Goal: Transaction & Acquisition: Purchase product/service

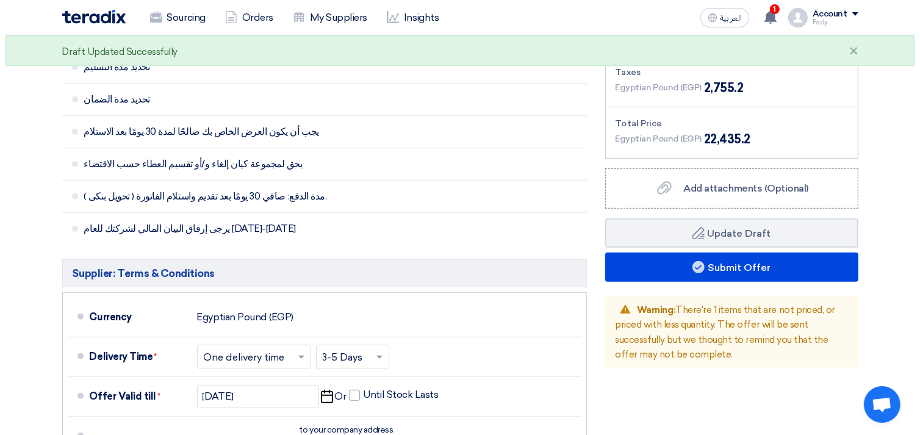
scroll to position [610, 0]
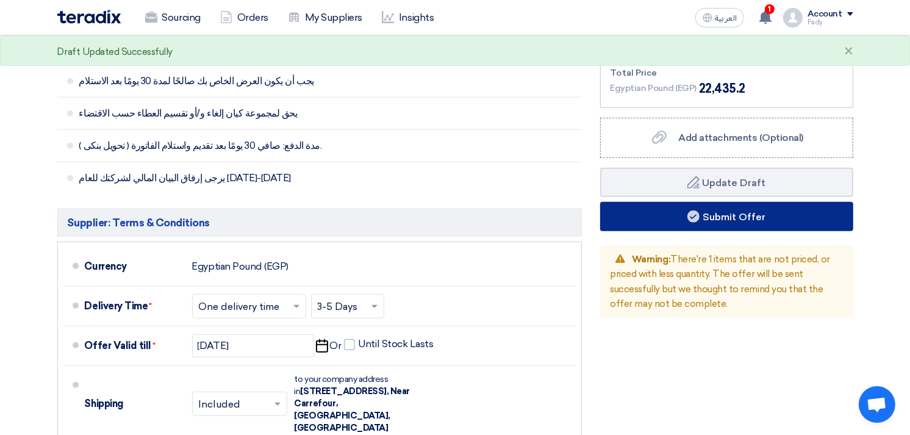
type input "2450"
click at [723, 215] on button "Submit Offer" at bounding box center [726, 216] width 253 height 29
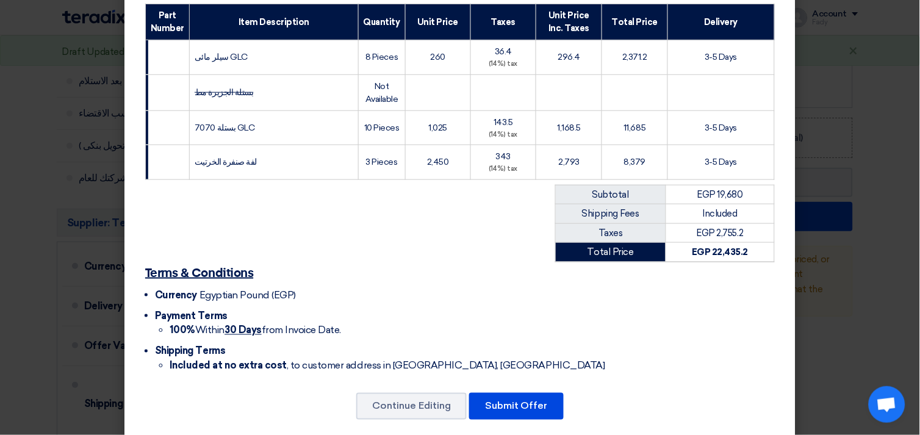
scroll to position [200, 0]
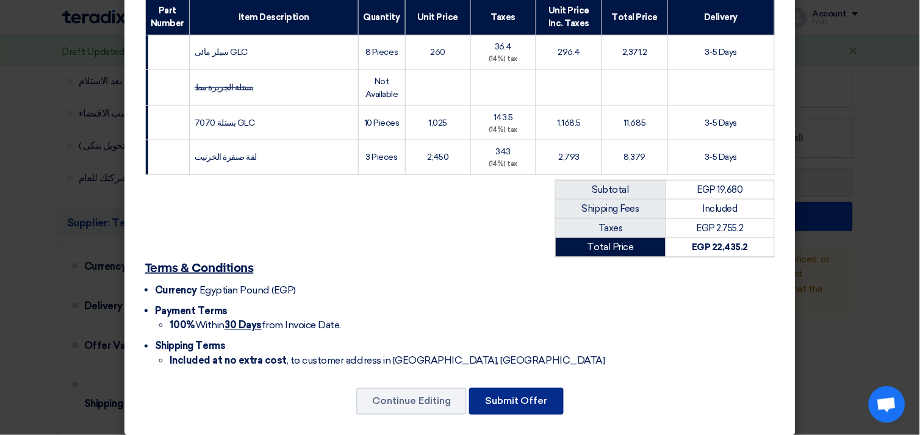
click at [526, 395] on button "Submit Offer" at bounding box center [516, 401] width 95 height 27
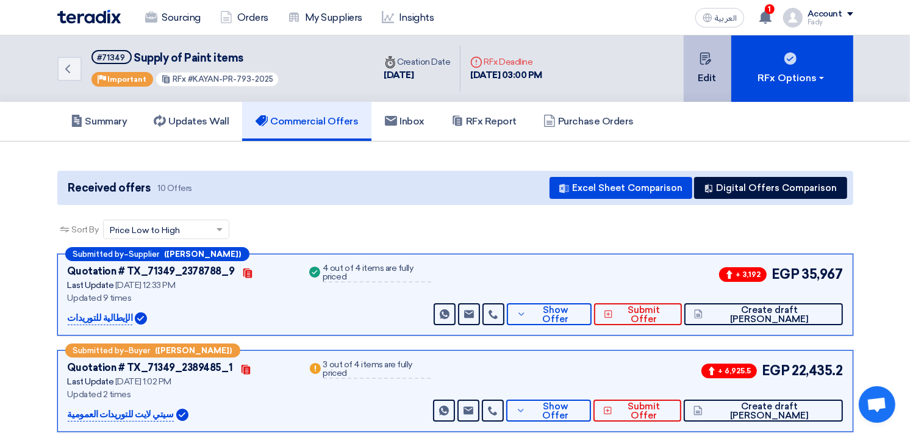
click at [693, 66] on button "Edit" at bounding box center [708, 68] width 48 height 66
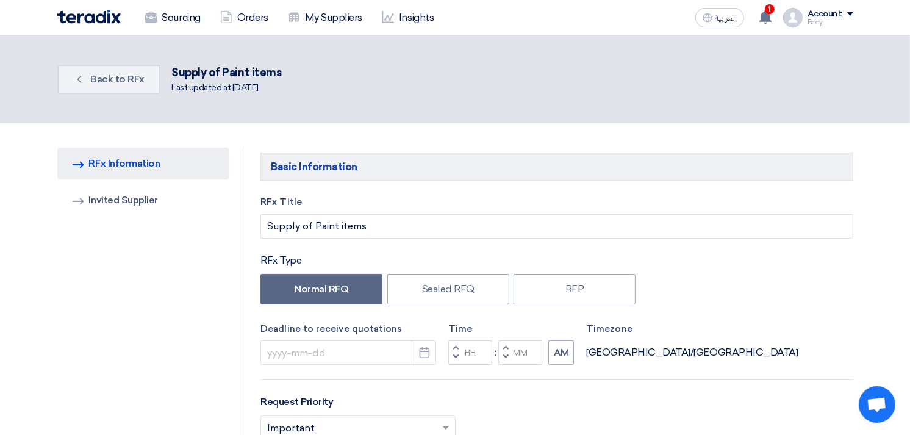
type input "[DATE]"
type input "03"
type input "00"
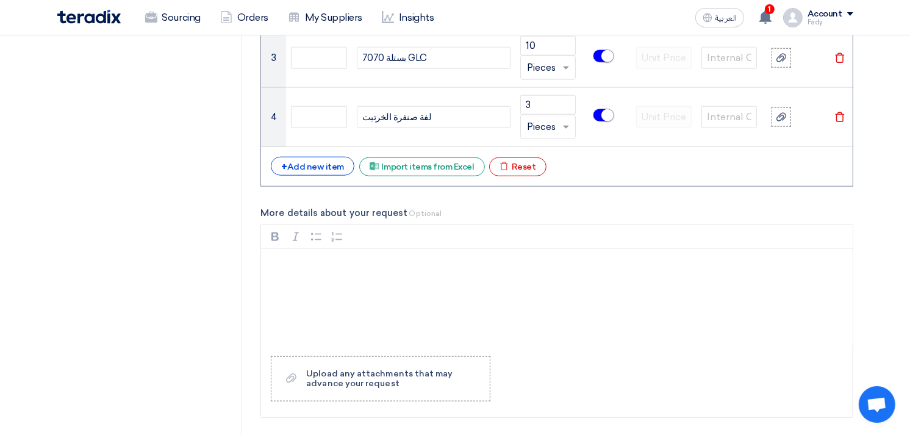
scroll to position [1084, 0]
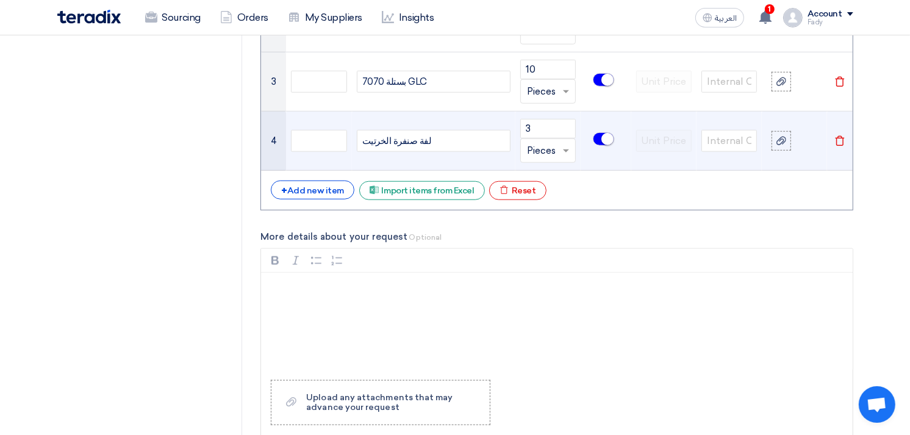
click at [425, 140] on div "لفة صنفرة الخرتيت" at bounding box center [434, 141] width 154 height 22
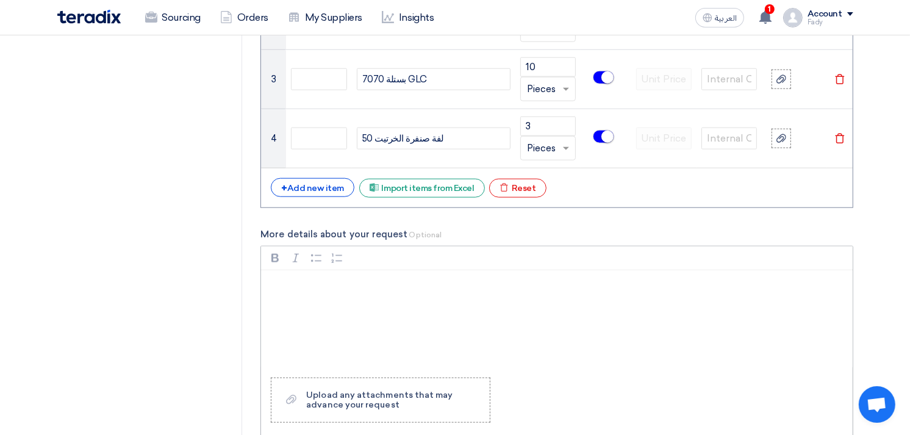
scroll to position [1125, 0]
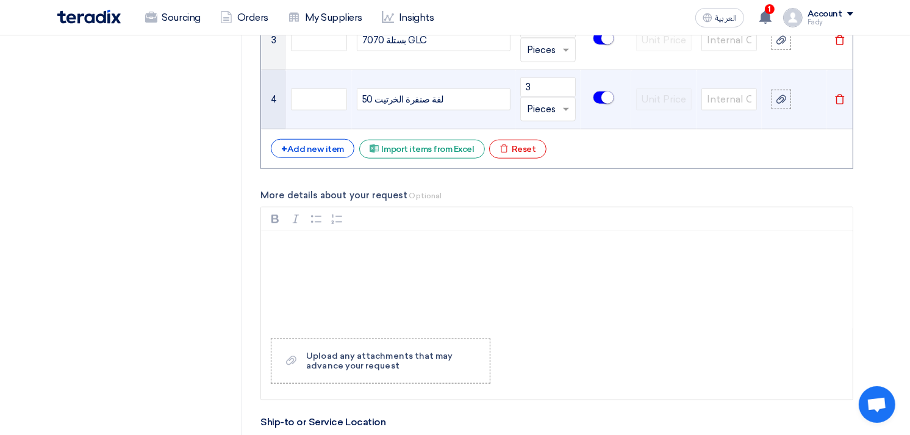
click at [454, 95] on div "لفة صنفرة الخرتيت 50" at bounding box center [434, 99] width 154 height 22
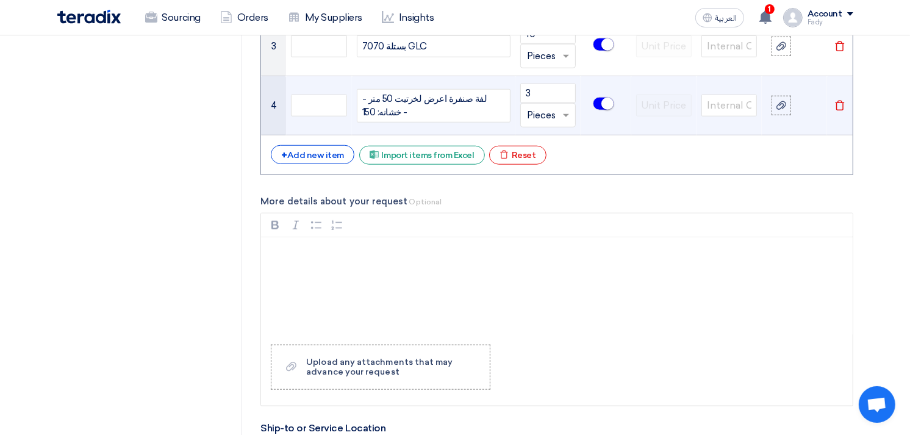
drag, startPoint x: 454, startPoint y: 95, endPoint x: 440, endPoint y: 118, distance: 27.1
click at [440, 118] on div "لفة صنفرة اعرض لخرتيت 50 متر - خشانه: 150 -" at bounding box center [434, 106] width 154 height 34
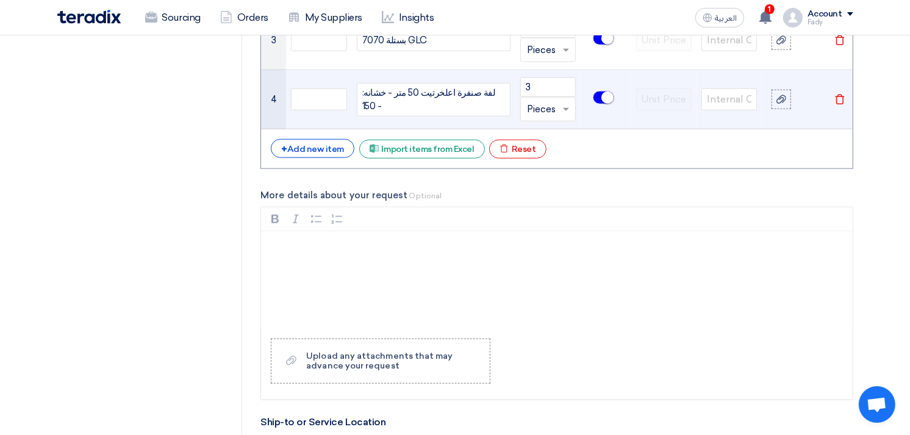
click at [507, 96] on div "لفة صنفرة اعلخرتيت 50 متر - خشانه: 150 -" at bounding box center [434, 100] width 154 height 34
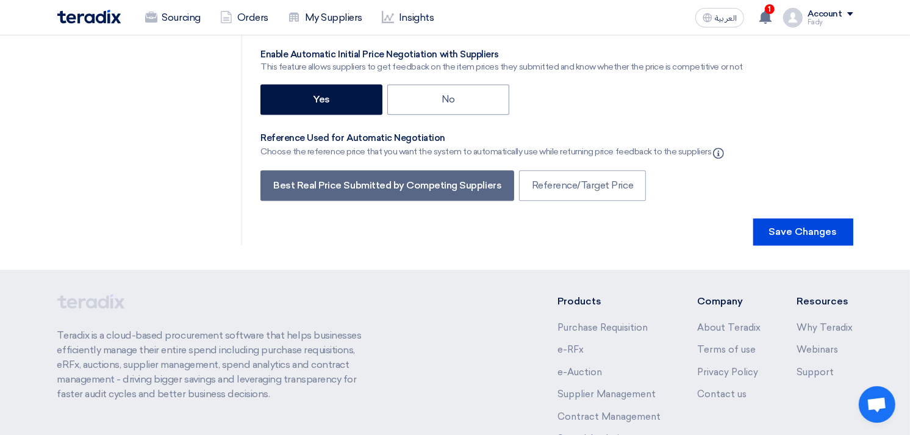
scroll to position [2474, 0]
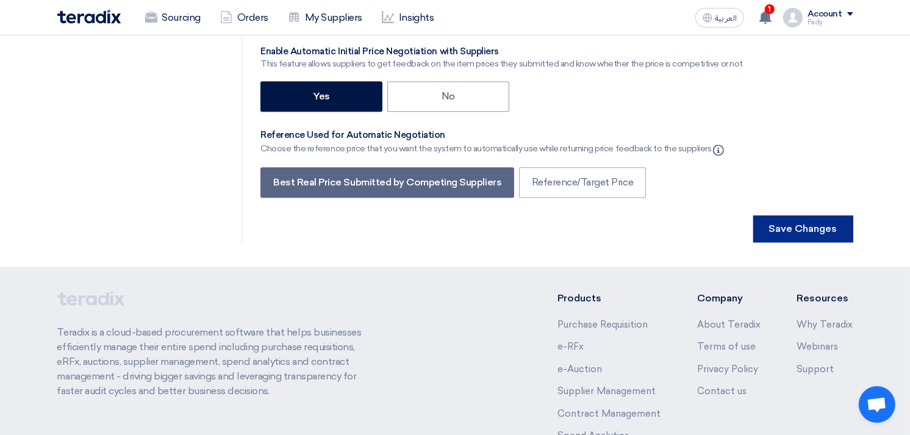
click at [796, 215] on button "Save Changes" at bounding box center [803, 228] width 100 height 27
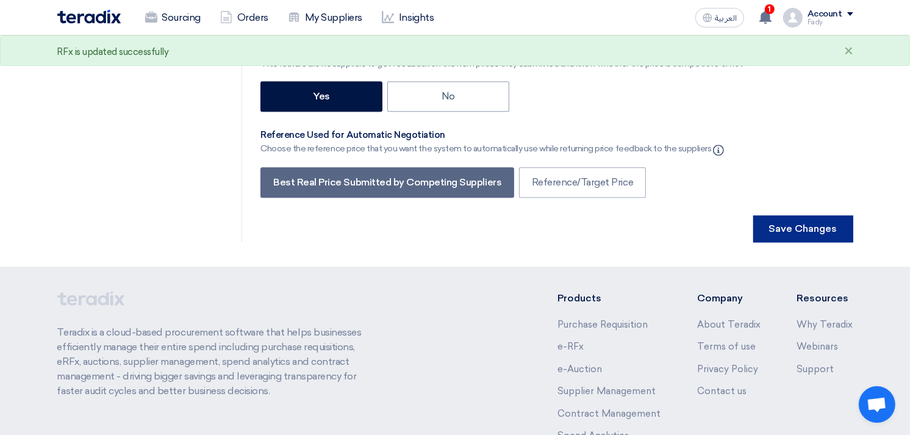
scroll to position [0, 0]
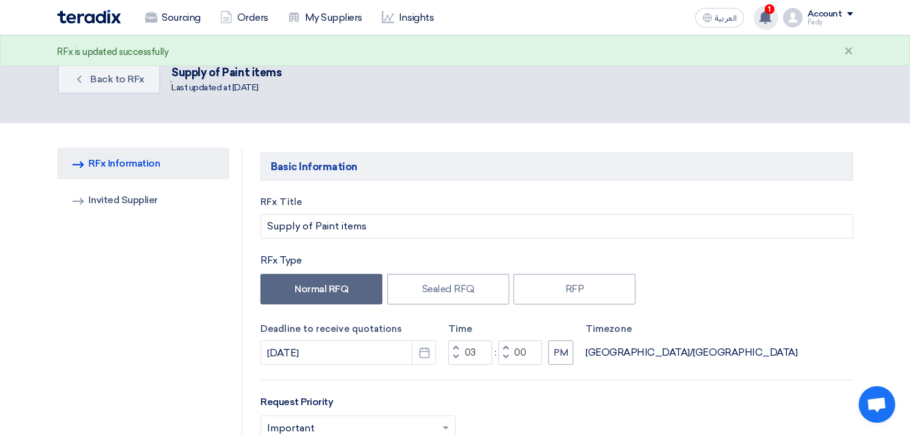
click at [769, 15] on use at bounding box center [765, 16] width 12 height 13
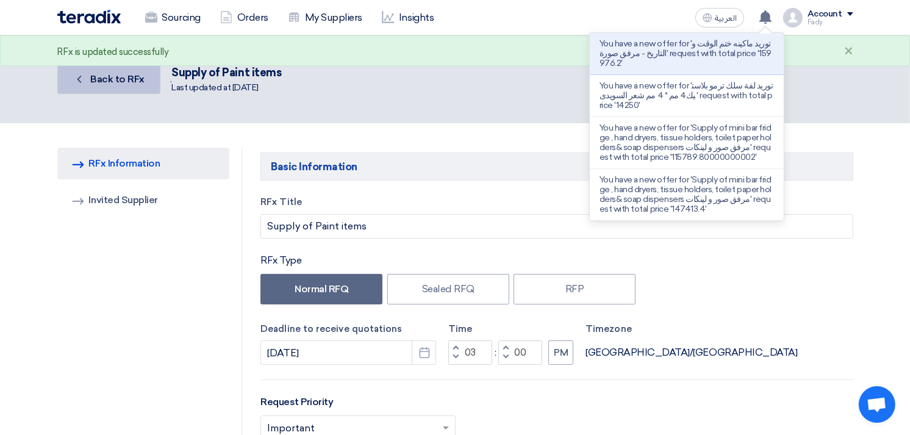
click at [131, 77] on span "Back to RFx" at bounding box center [117, 79] width 54 height 12
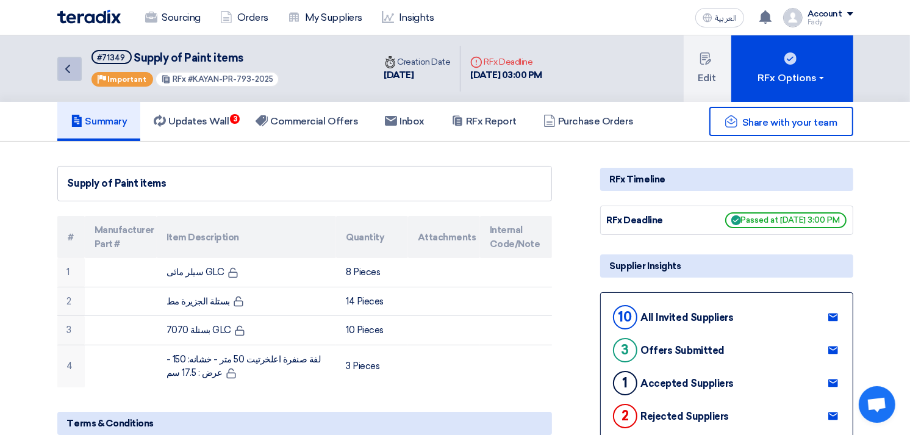
click at [74, 70] on icon "Back" at bounding box center [67, 69] width 15 height 15
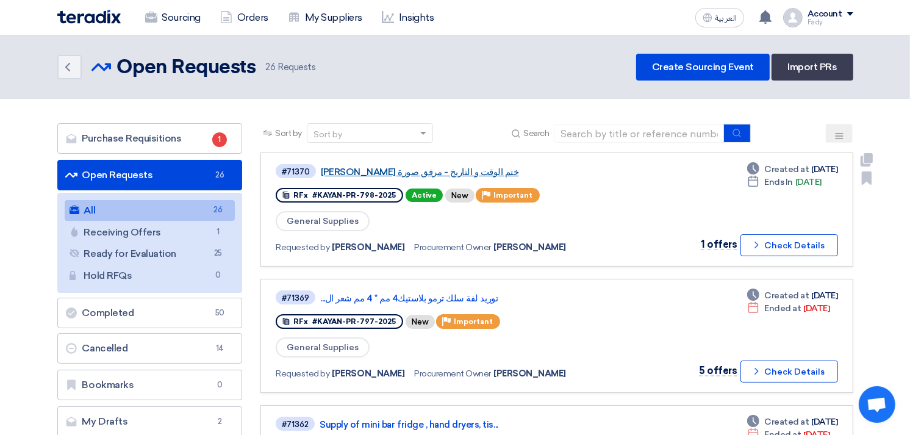
click at [388, 167] on link "[PERSON_NAME] ختم الوقت و التاريخ - مرفق صورة" at bounding box center [473, 171] width 305 height 11
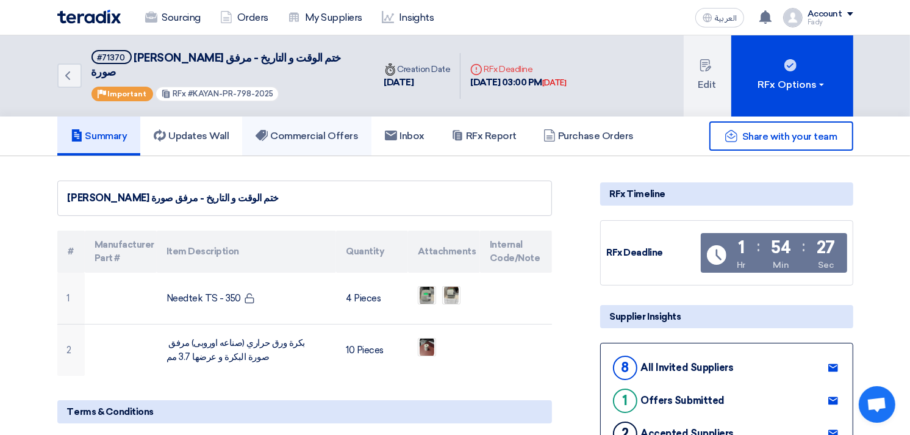
click at [340, 130] on h5 "Commercial Offers" at bounding box center [307, 136] width 102 height 12
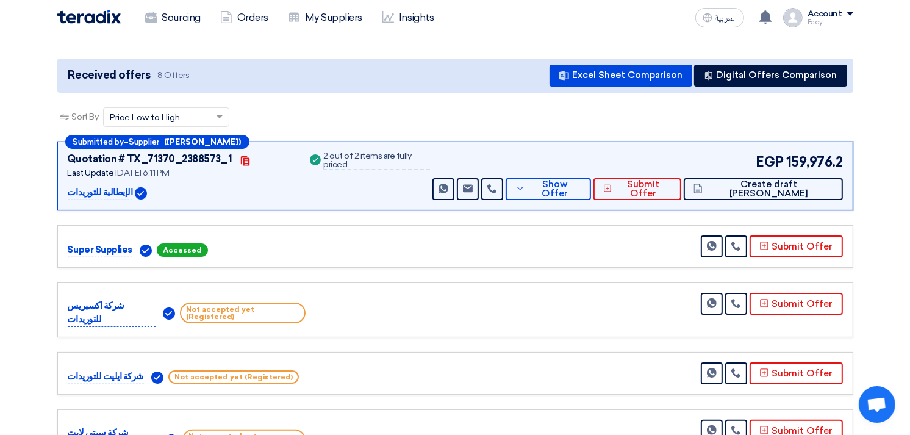
scroll to position [135, 0]
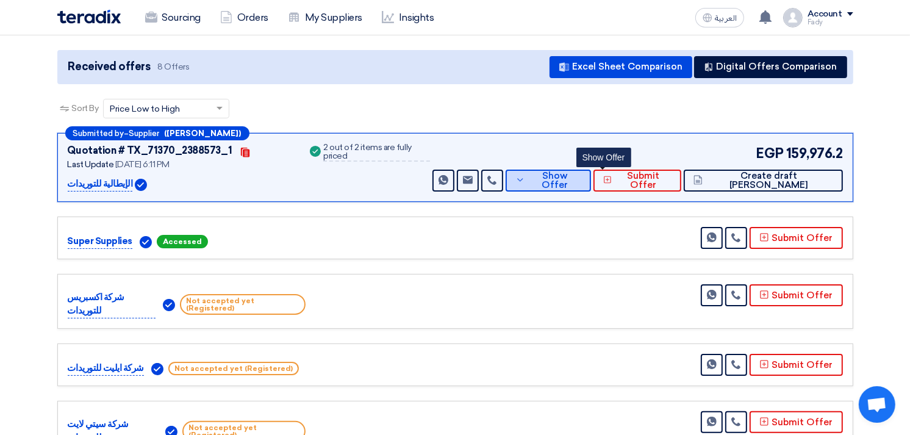
click at [581, 171] on span "Show Offer" at bounding box center [554, 180] width 53 height 18
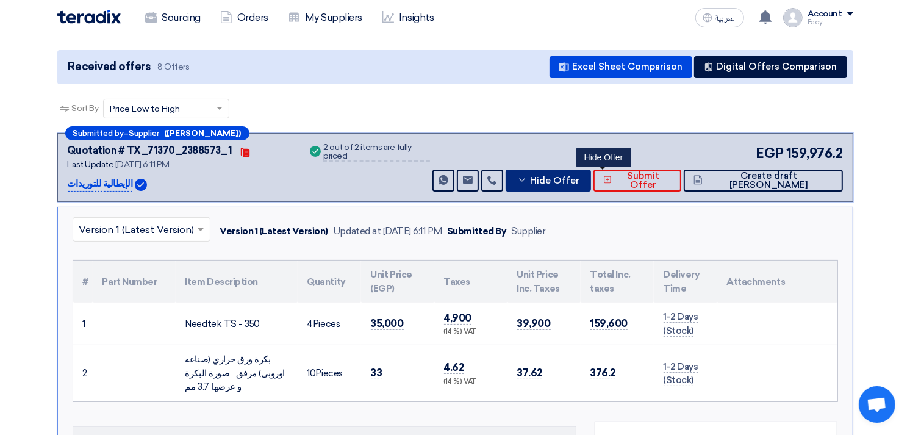
click at [579, 176] on span "Hide Offer" at bounding box center [554, 180] width 49 height 9
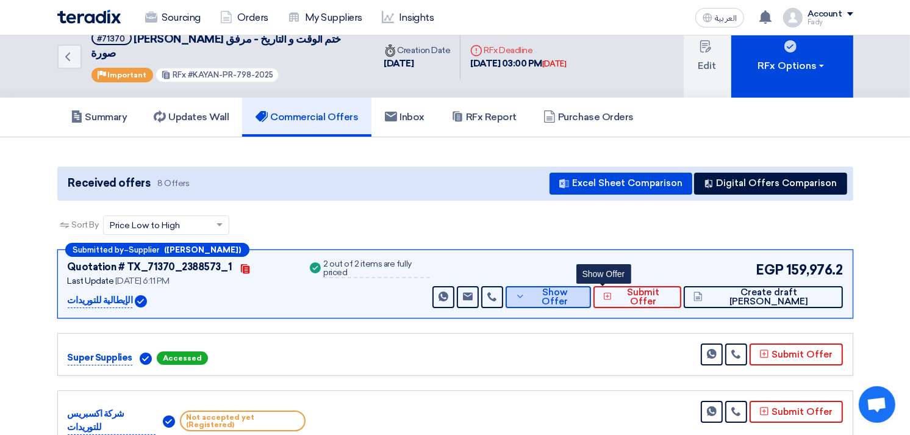
scroll to position [0, 0]
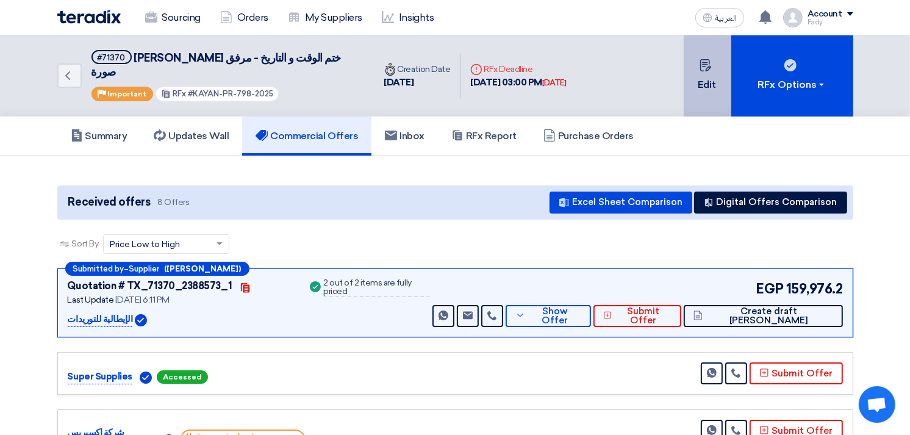
click at [695, 62] on button "Edit" at bounding box center [708, 75] width 48 height 81
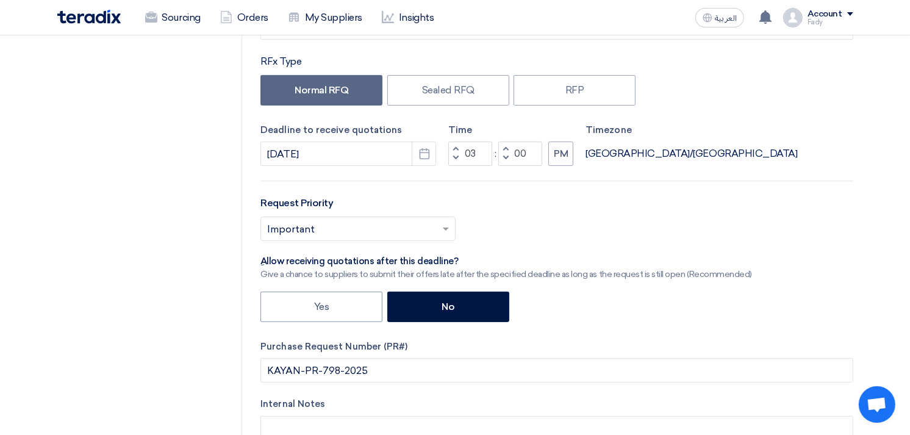
scroll to position [203, 0]
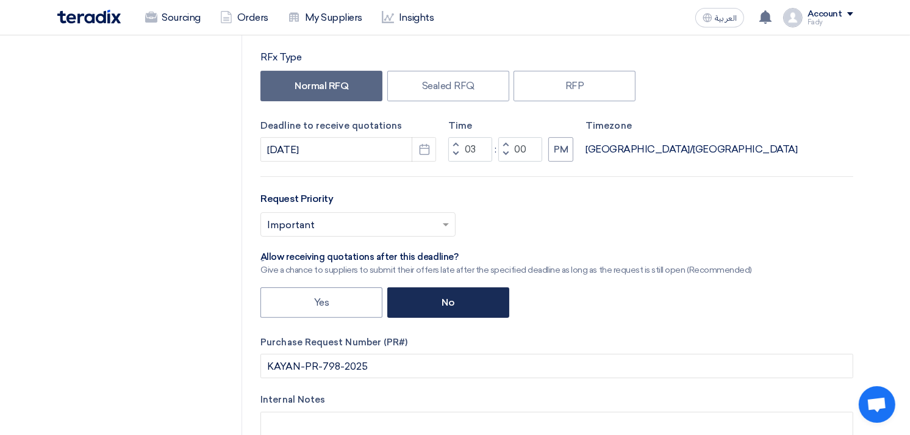
click at [473, 299] on label "No" at bounding box center [448, 302] width 122 height 30
click at [449, 299] on input "No" at bounding box center [445, 302] width 8 height 8
click at [425, 153] on icon "Pick a date" at bounding box center [424, 149] width 12 height 12
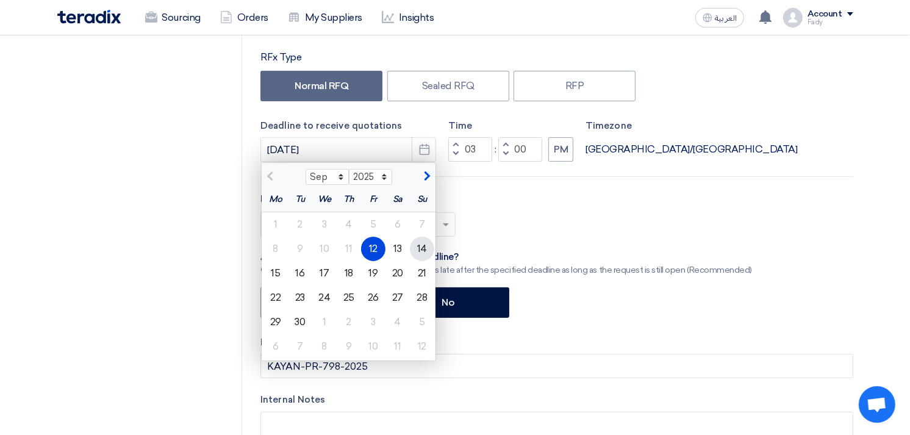
click at [422, 242] on div "14" at bounding box center [422, 249] width 24 height 24
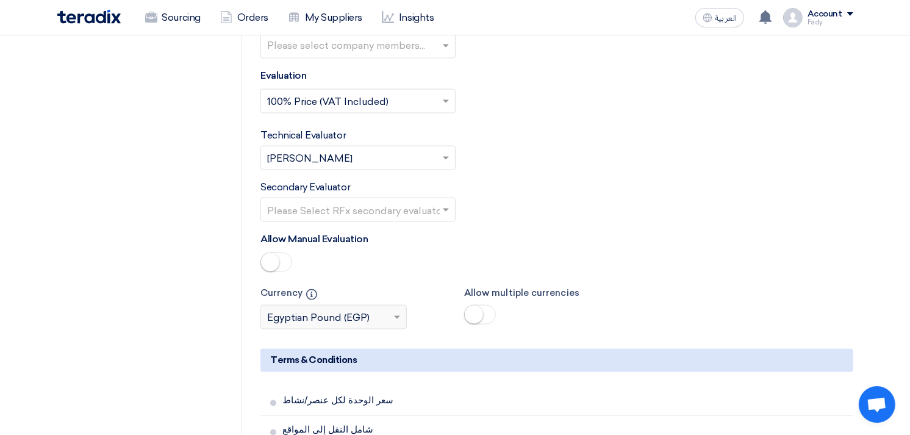
scroll to position [2235, 0]
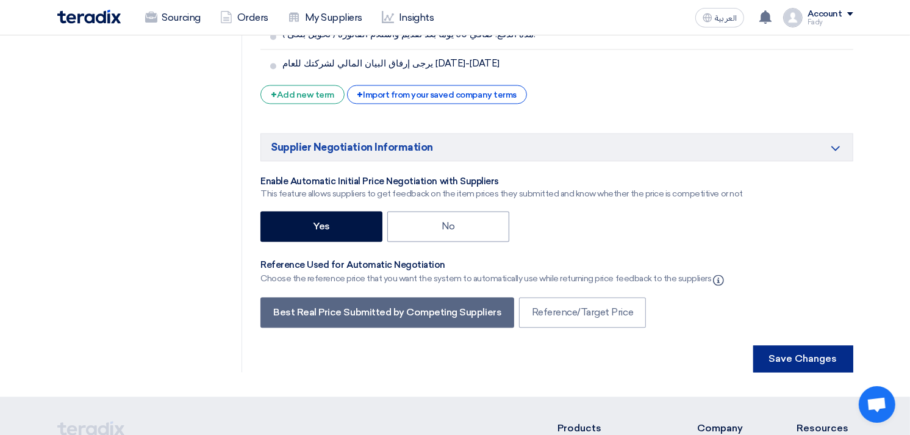
click at [790, 345] on button "Save Changes" at bounding box center [803, 358] width 100 height 27
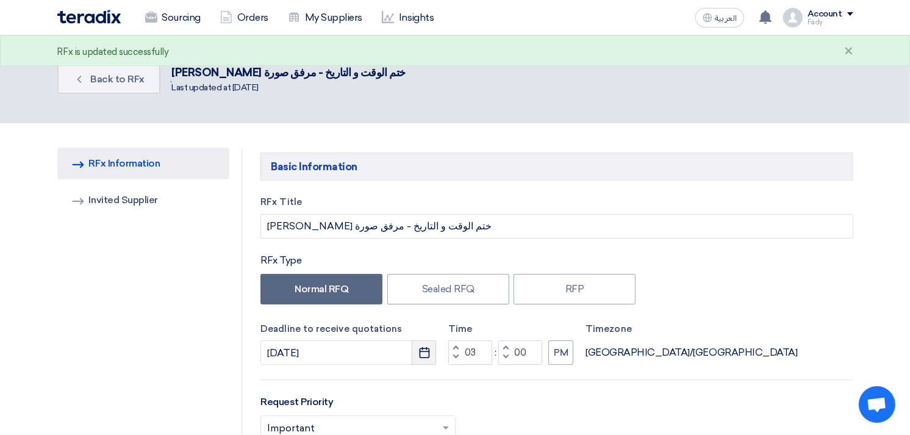
click at [426, 354] on icon "Pick a date" at bounding box center [424, 352] width 12 height 12
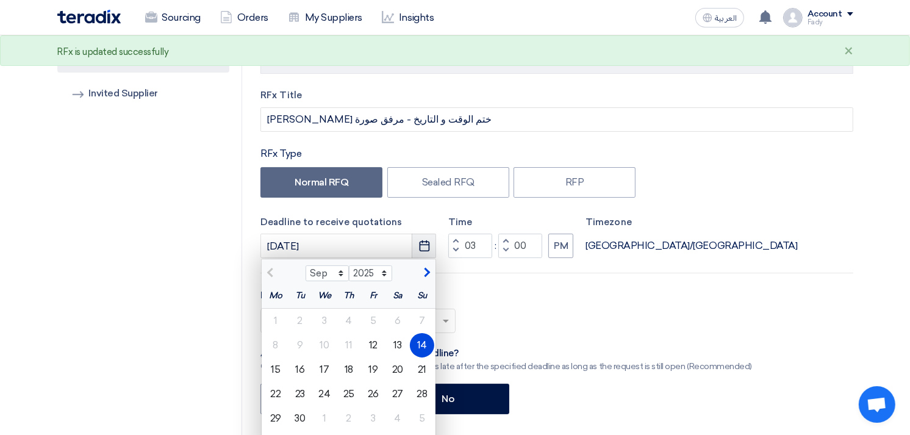
scroll to position [135, 0]
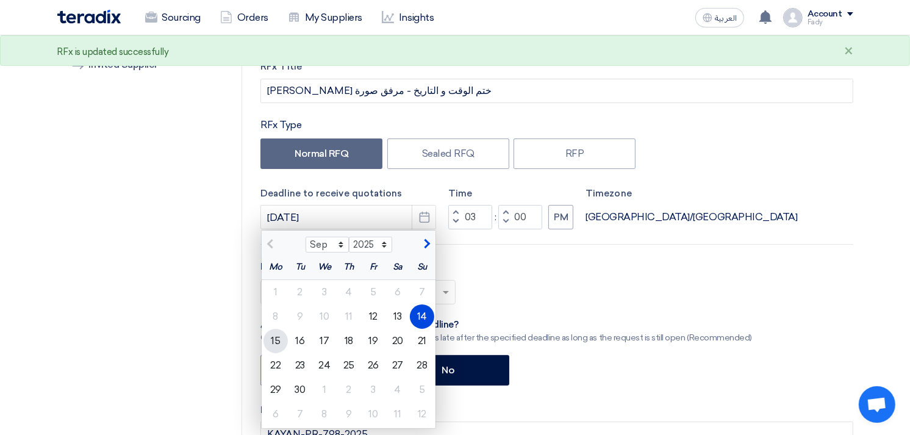
click at [276, 339] on div "15" at bounding box center [275, 341] width 24 height 24
type input "[DATE]"
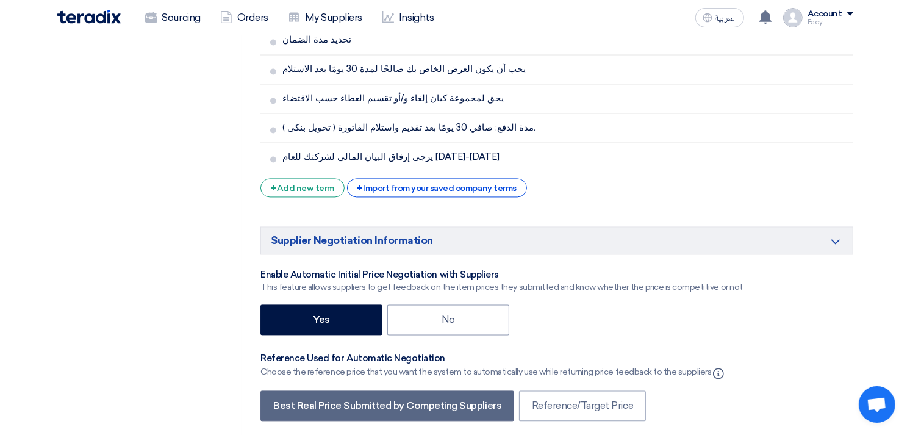
scroll to position [2303, 0]
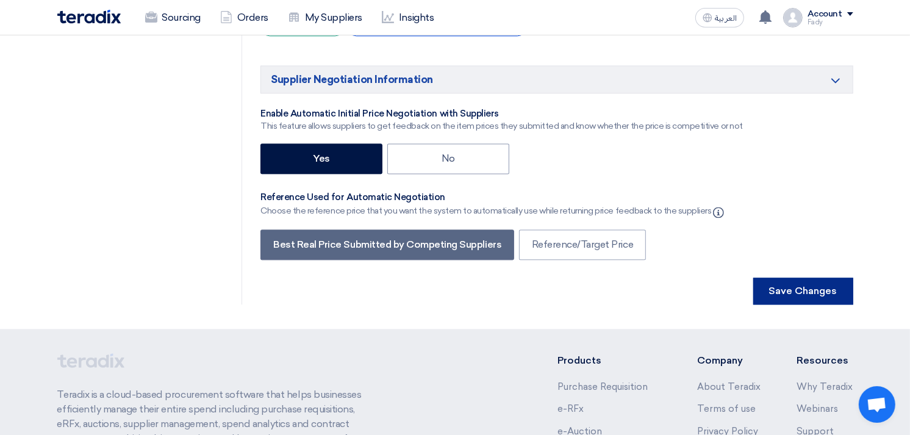
click at [814, 277] on button "Save Changes" at bounding box center [803, 290] width 100 height 27
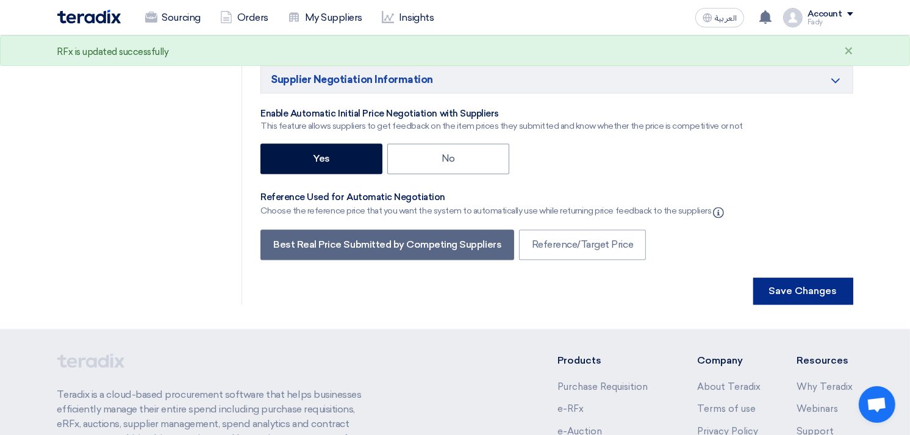
scroll to position [0, 0]
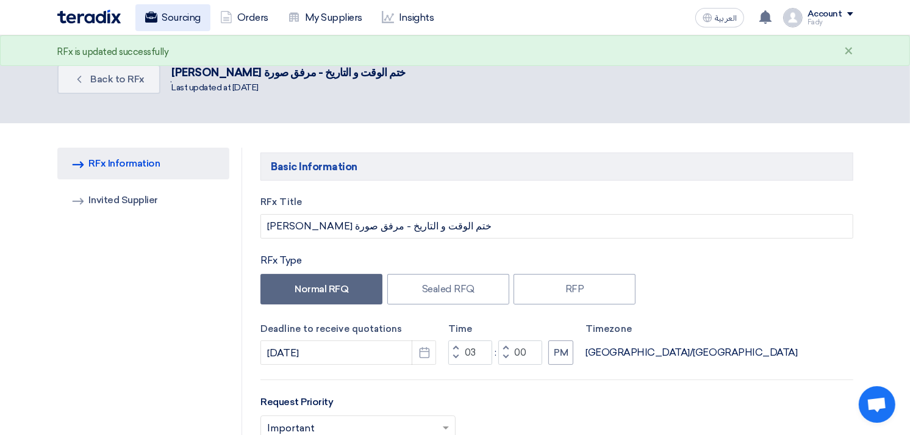
click at [184, 15] on link "Sourcing" at bounding box center [172, 17] width 75 height 27
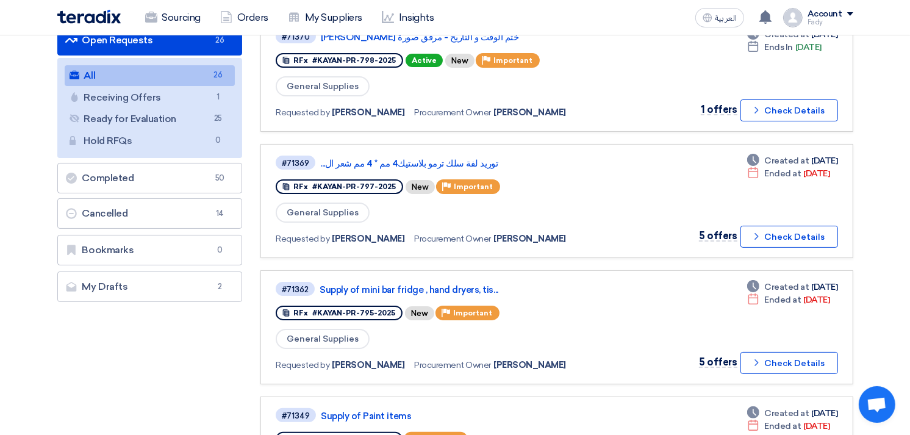
scroll to position [135, 0]
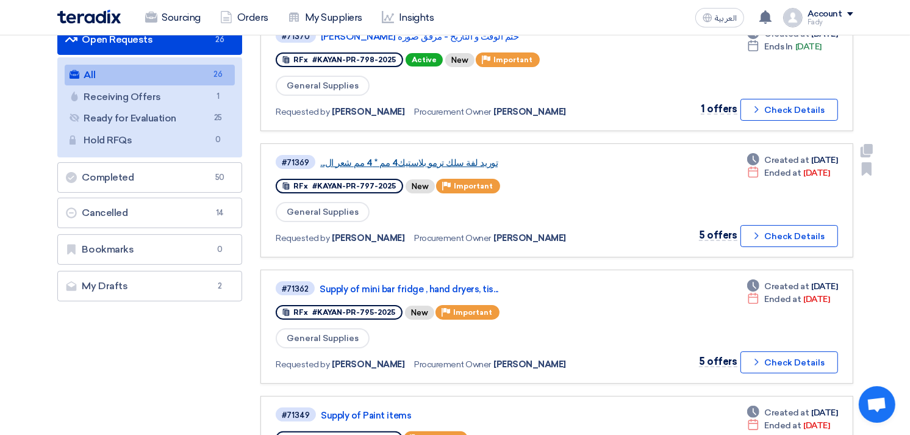
click at [448, 157] on link "توريد لفة سلك ترمو بلاستيك4 مم * 4 مم شعر ال..." at bounding box center [472, 162] width 305 height 11
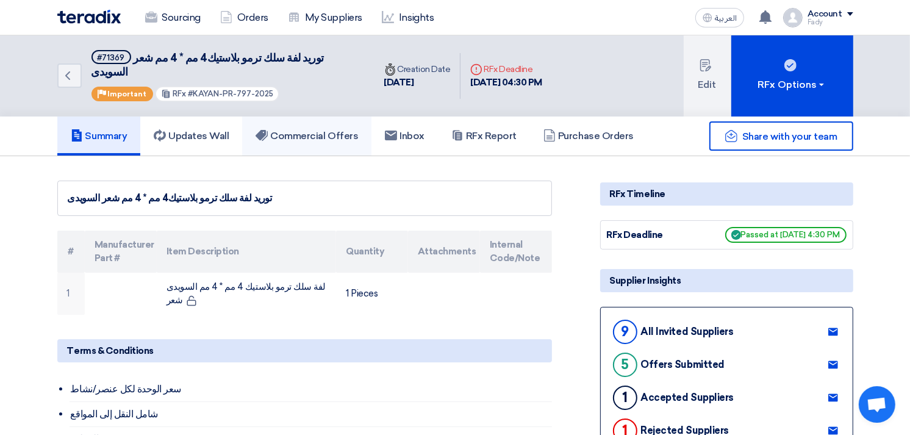
click at [309, 130] on h5 "Commercial Offers" at bounding box center [307, 136] width 102 height 12
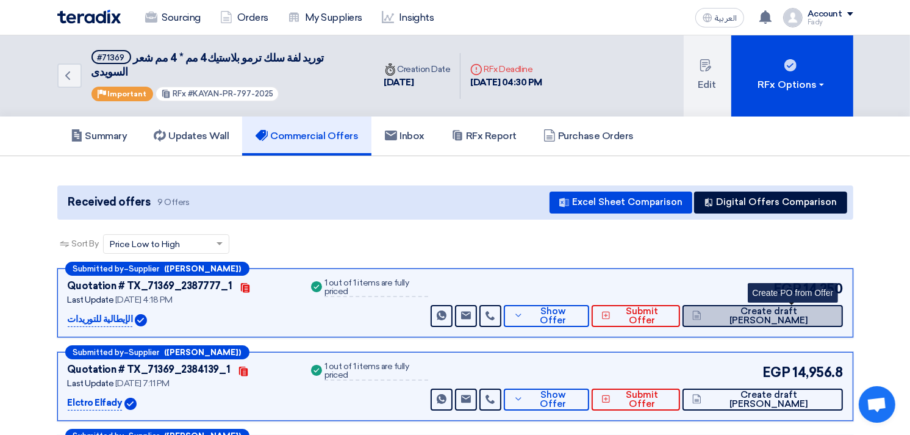
click at [806, 307] on span "Create draft [PERSON_NAME]" at bounding box center [768, 316] width 128 height 18
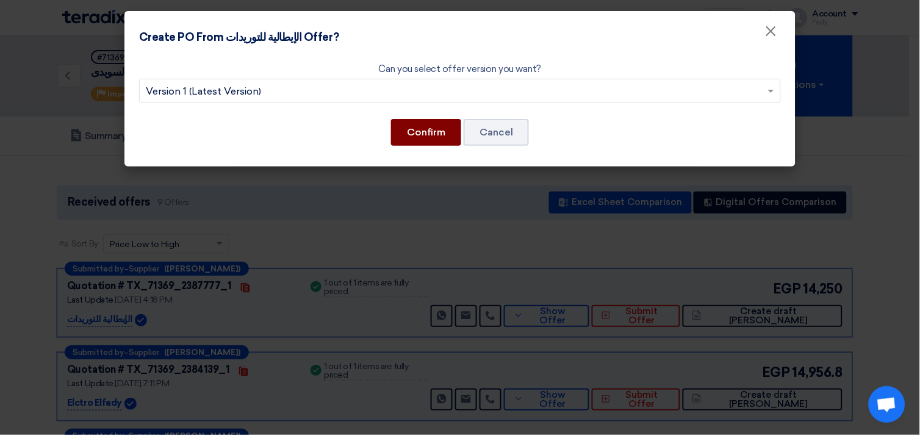
click at [437, 128] on button "Confirm" at bounding box center [426, 132] width 70 height 27
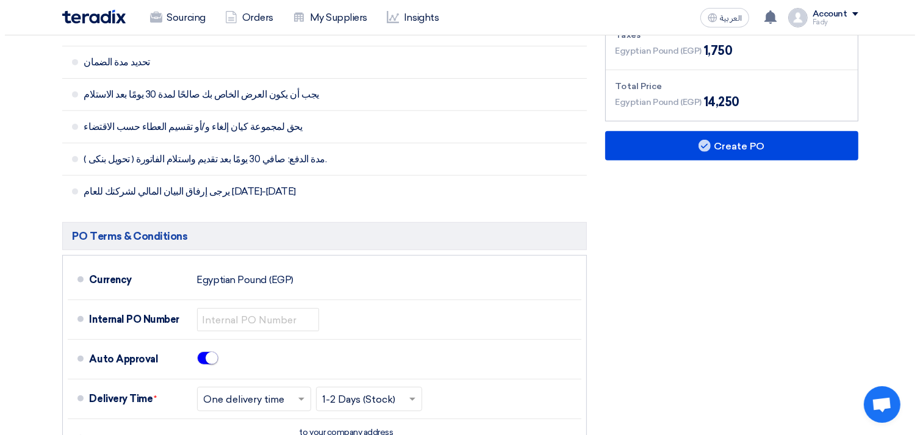
scroll to position [474, 0]
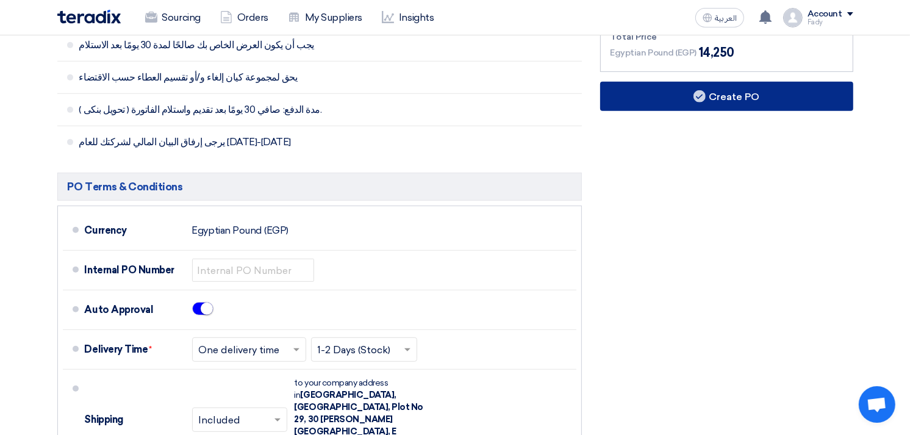
click at [740, 98] on button "Create PO" at bounding box center [726, 96] width 253 height 29
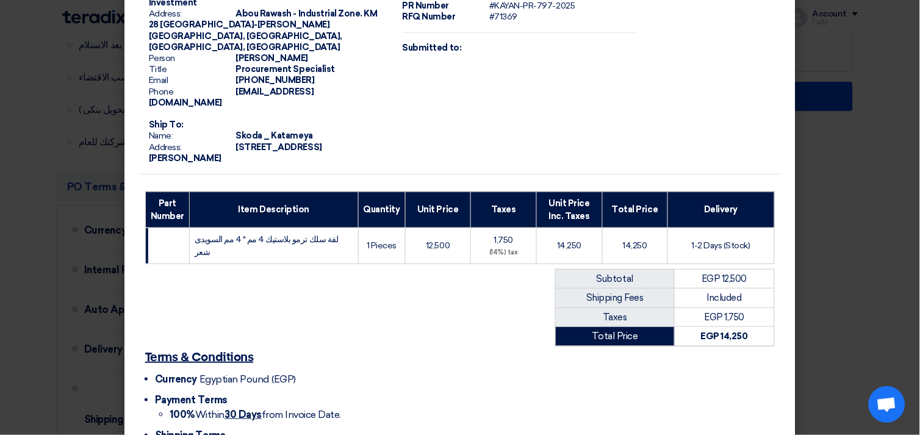
scroll to position [116, 0]
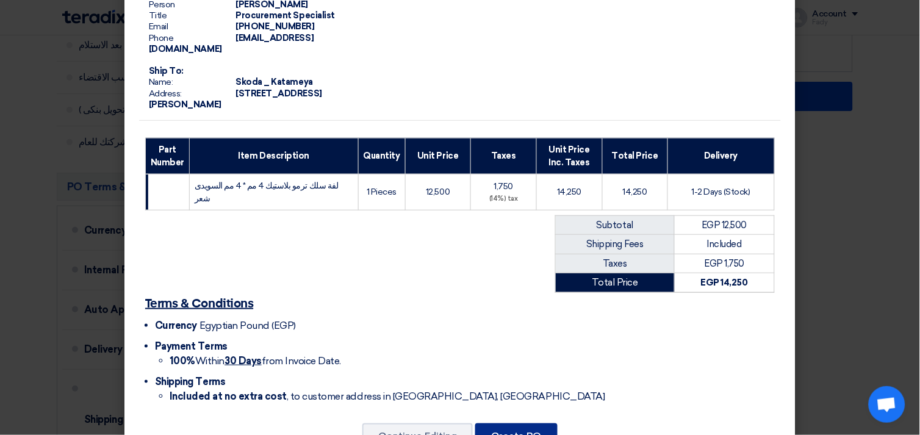
click at [515, 423] on button "Create PO" at bounding box center [516, 436] width 82 height 27
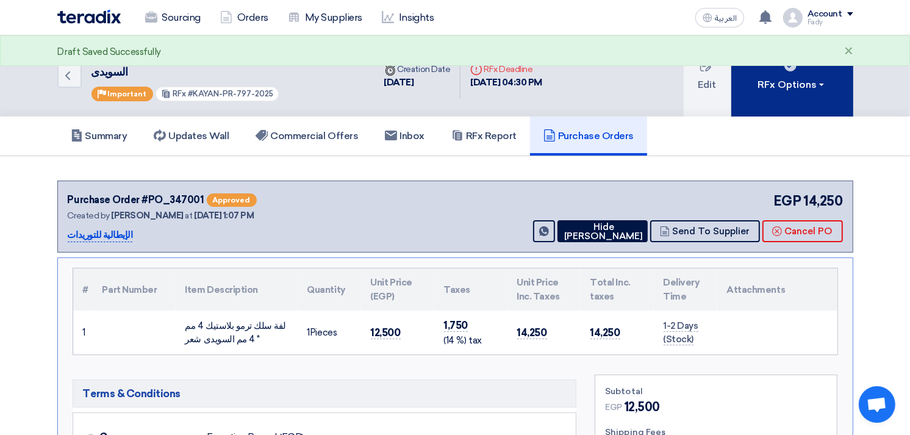
click at [776, 85] on button "RFx Options" at bounding box center [792, 75] width 122 height 81
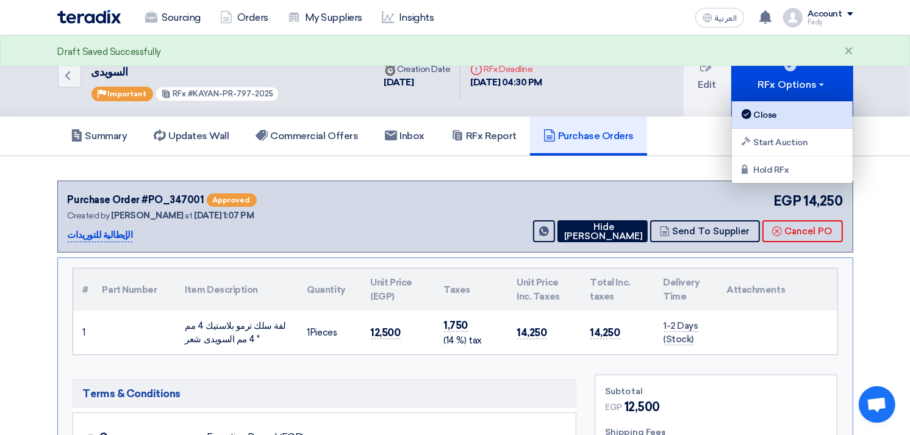
click at [772, 113] on div "Close" at bounding box center [792, 114] width 106 height 15
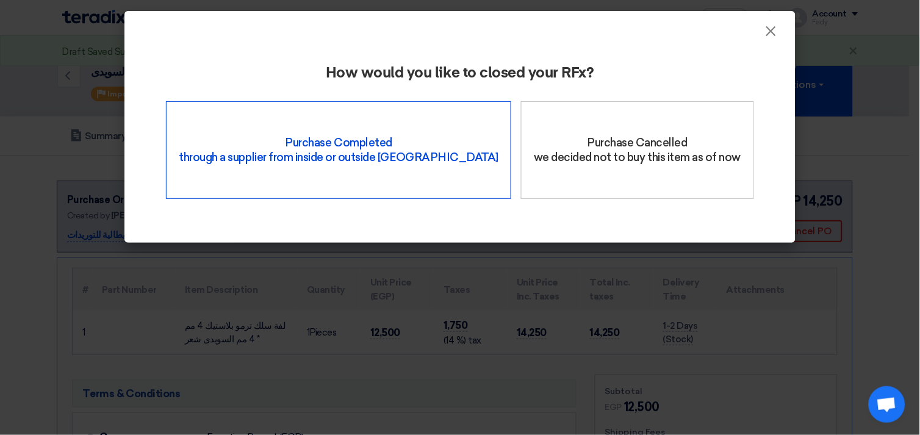
click at [366, 163] on div "Purchase Completed through a supplier from inside or outside Teradix" at bounding box center [338, 150] width 345 height 98
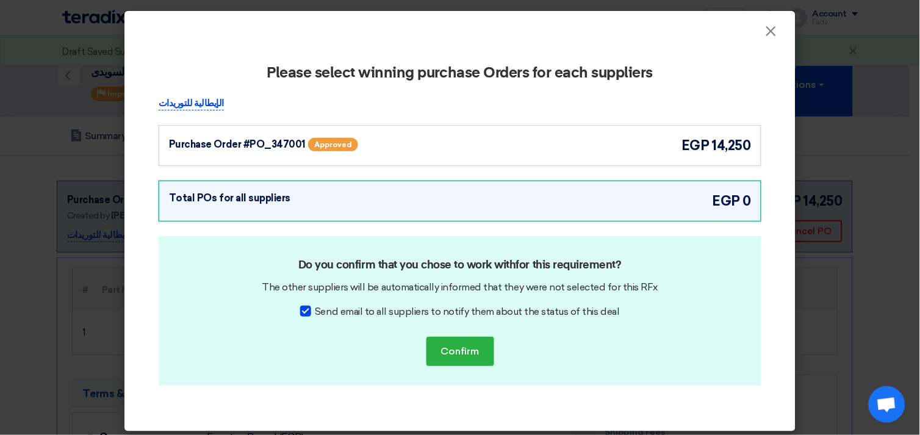
click at [552, 139] on div "Purchase Order #PO_347001 Approved egp 14,250" at bounding box center [460, 145] width 582 height 20
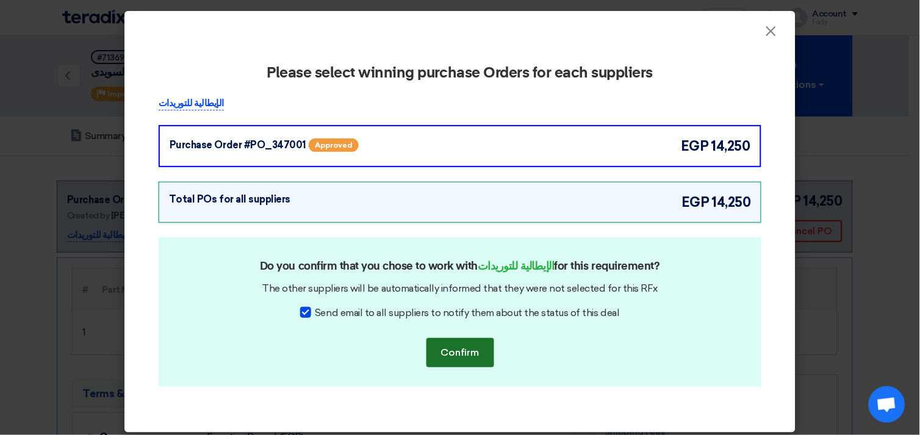
click at [462, 356] on button "Confirm" at bounding box center [460, 352] width 68 height 29
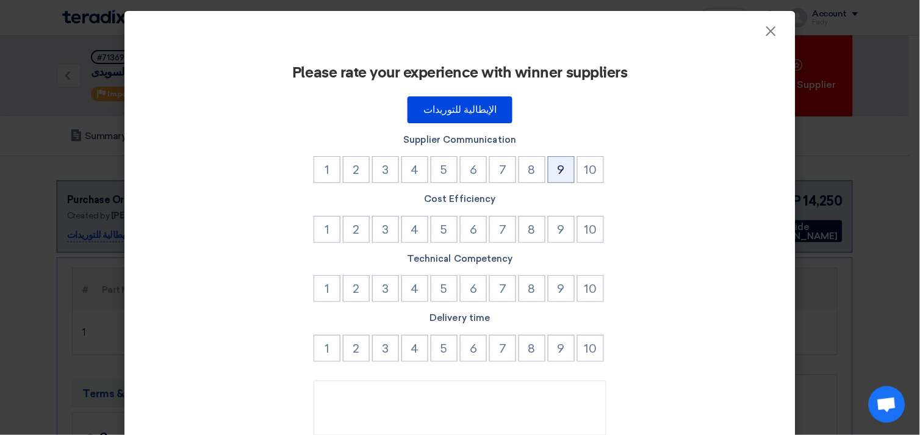
click at [567, 167] on button "9" at bounding box center [561, 169] width 27 height 27
click at [552, 224] on button "9" at bounding box center [561, 229] width 27 height 27
click at [551, 279] on button "9" at bounding box center [561, 288] width 27 height 27
click at [555, 335] on button "9" at bounding box center [561, 348] width 27 height 27
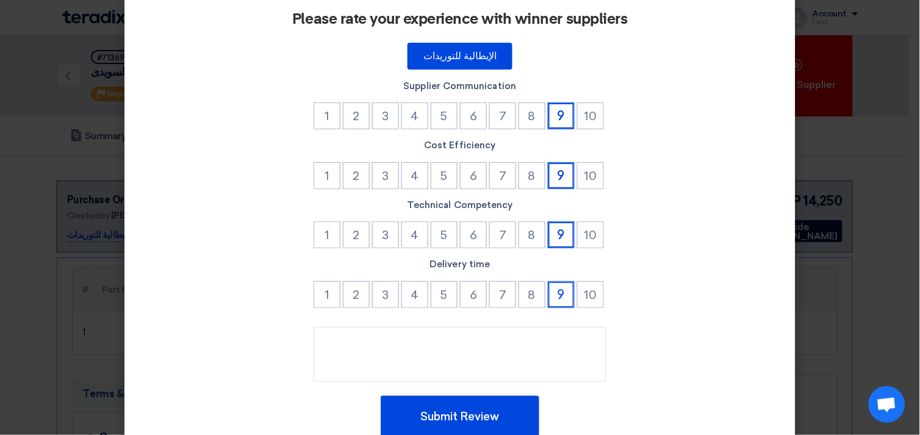
scroll to position [104, 0]
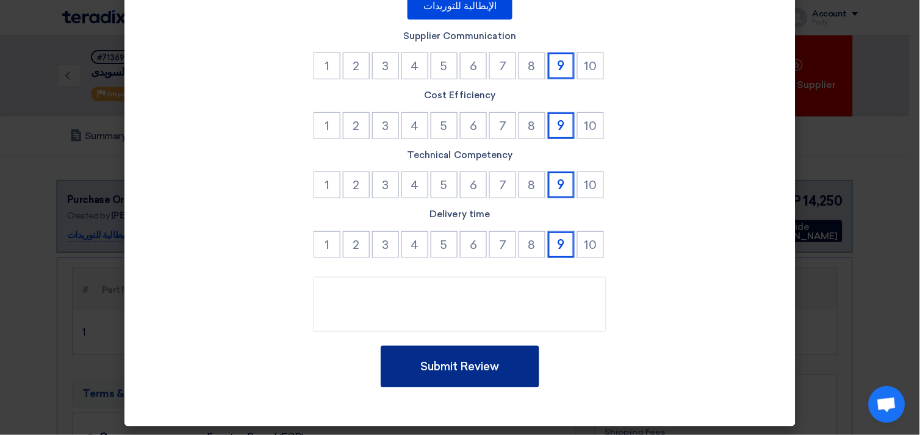
click at [465, 354] on button "Submit Review" at bounding box center [460, 366] width 159 height 41
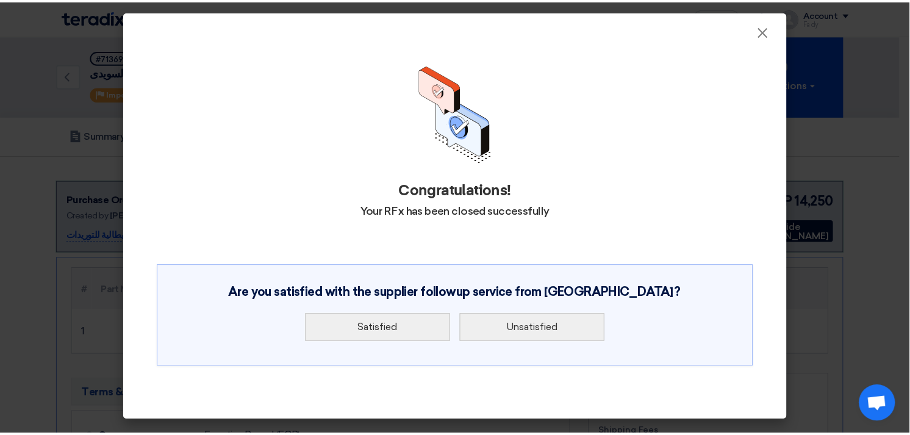
scroll to position [0, 0]
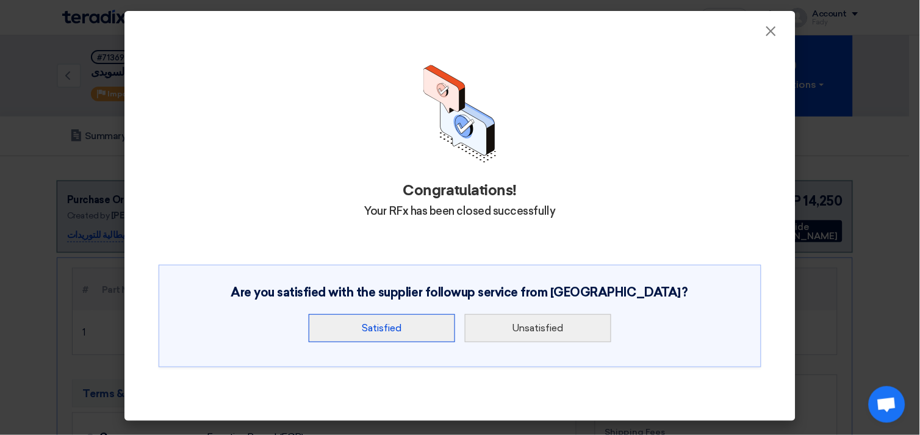
click at [432, 324] on button "Satisfied" at bounding box center [382, 328] width 146 height 28
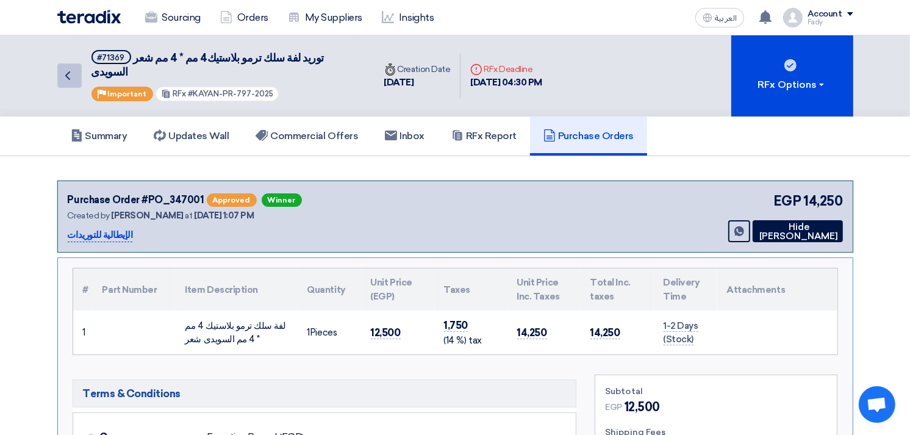
click at [73, 70] on icon "Back" at bounding box center [67, 75] width 15 height 15
